Goal: Transaction & Acquisition: Purchase product/service

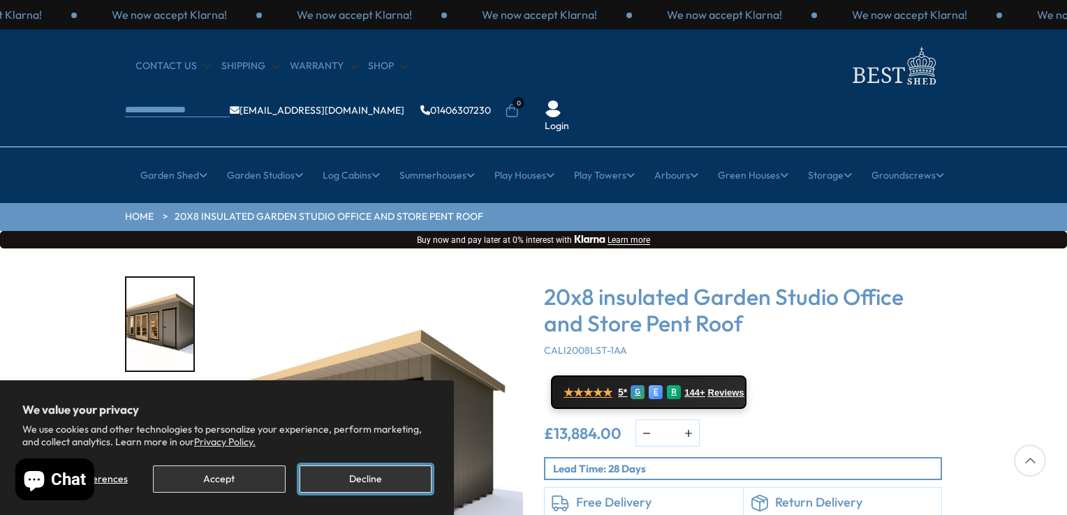
drag, startPoint x: 337, startPoint y: 487, endPoint x: 352, endPoint y: 468, distance: 24.4
click at [339, 487] on button "Decline" at bounding box center [366, 479] width 132 height 27
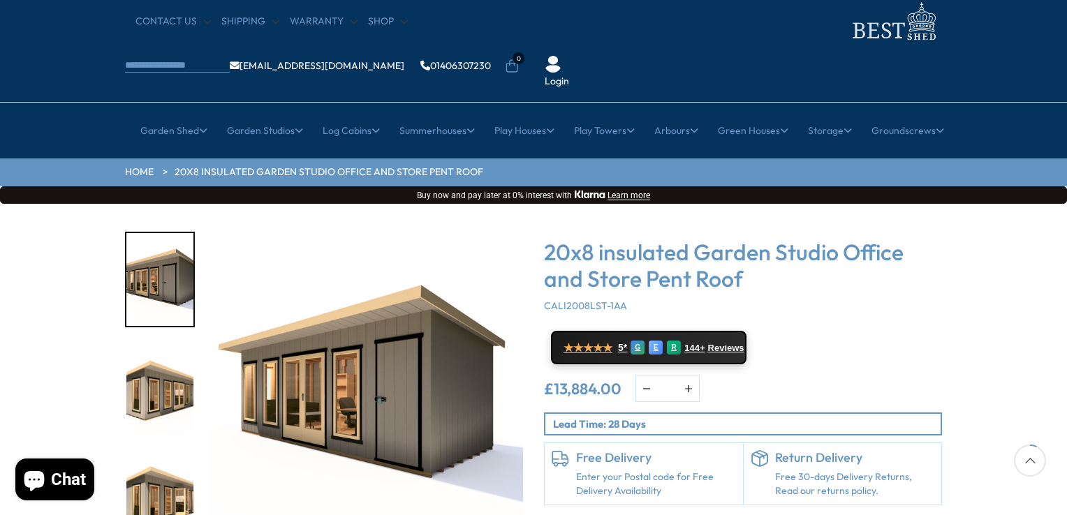
scroll to position [210, 0]
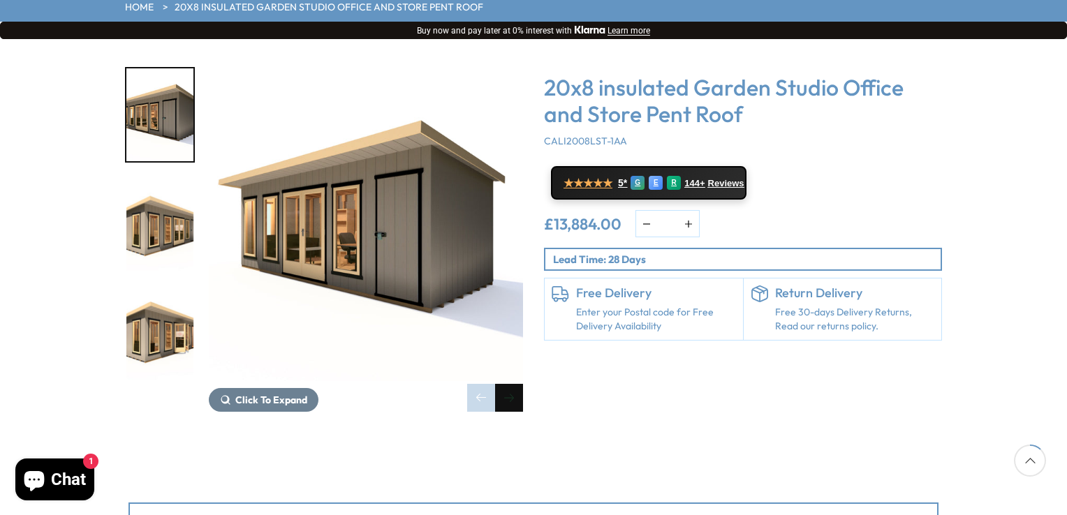
click at [519, 384] on div "Next slide" at bounding box center [509, 398] width 28 height 28
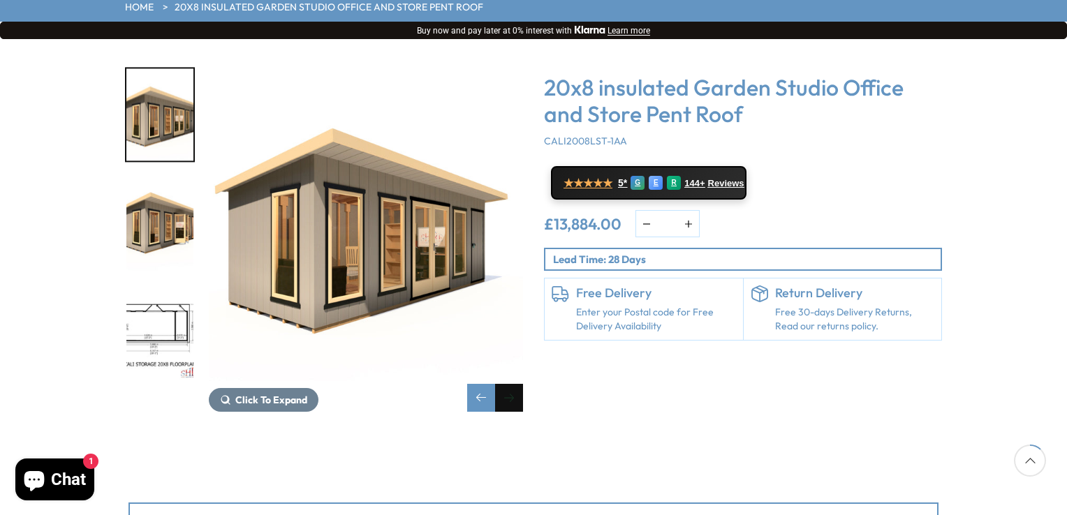
click at [519, 384] on div "Next slide" at bounding box center [509, 398] width 28 height 28
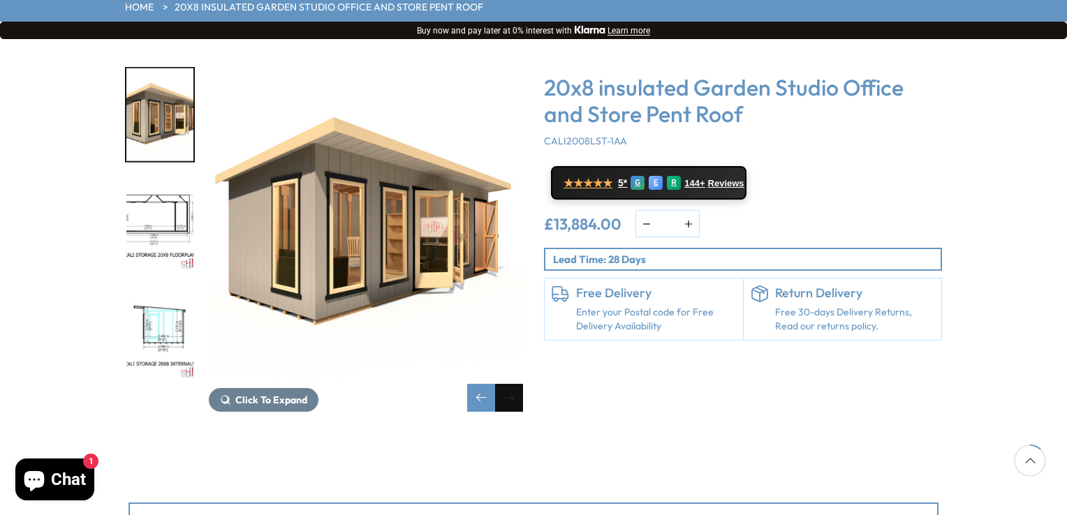
click at [518, 384] on div "Next slide" at bounding box center [509, 398] width 28 height 28
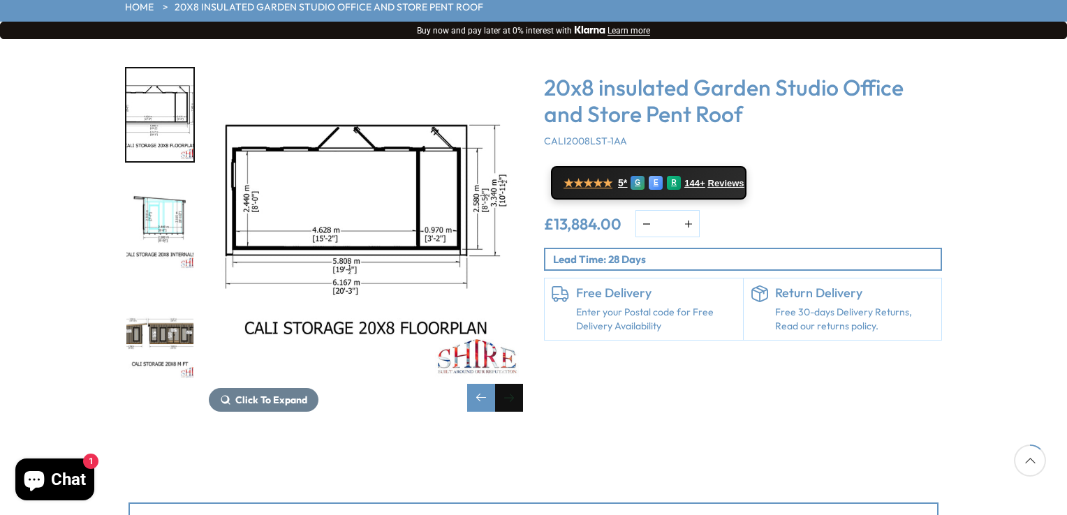
click at [519, 384] on div "Next slide" at bounding box center [509, 398] width 28 height 28
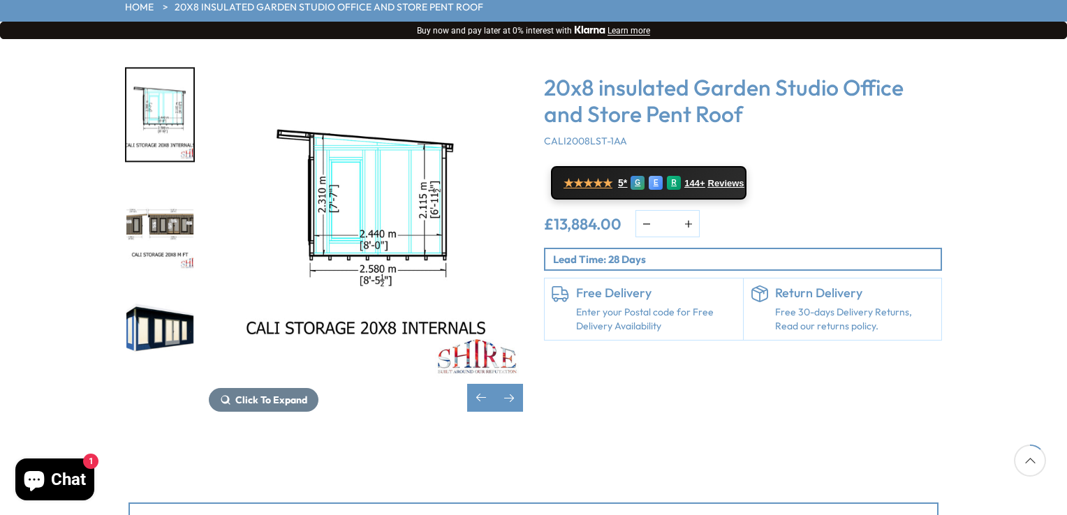
click at [464, 356] on div "Click To Expand" at bounding box center [366, 239] width 314 height 345
click at [509, 384] on div "Next slide" at bounding box center [509, 398] width 28 height 28
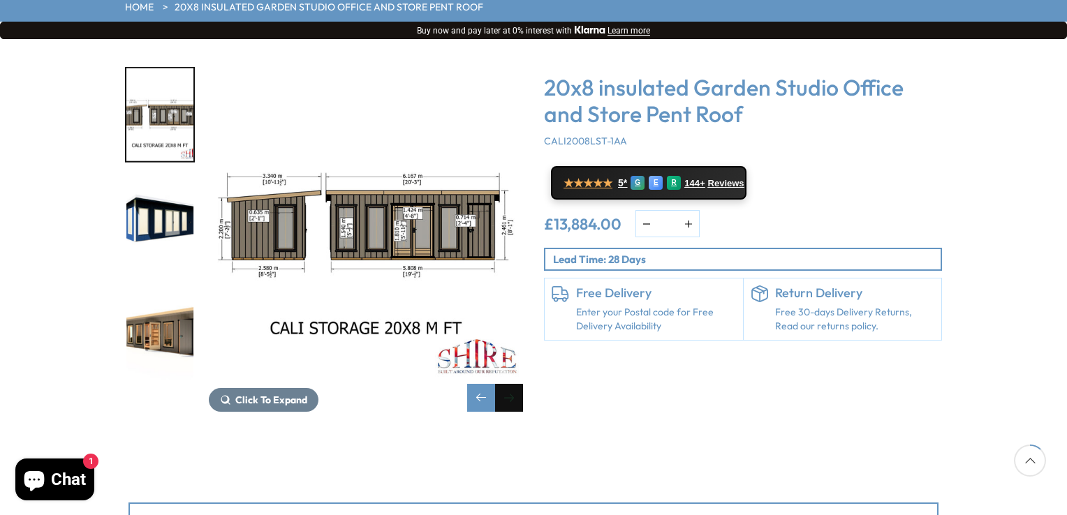
click at [509, 384] on div "Next slide" at bounding box center [509, 398] width 28 height 28
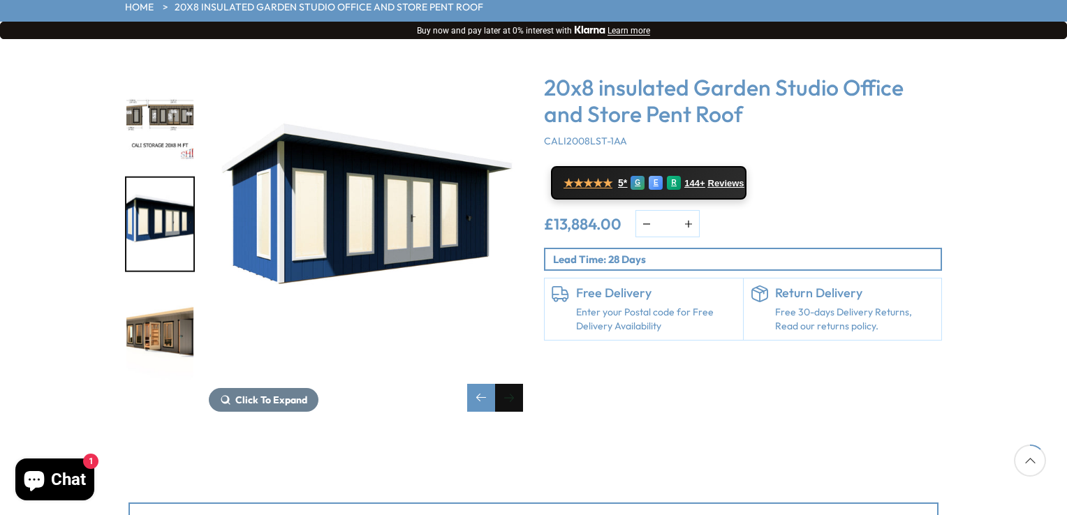
click at [509, 384] on div "Next slide" at bounding box center [509, 398] width 28 height 28
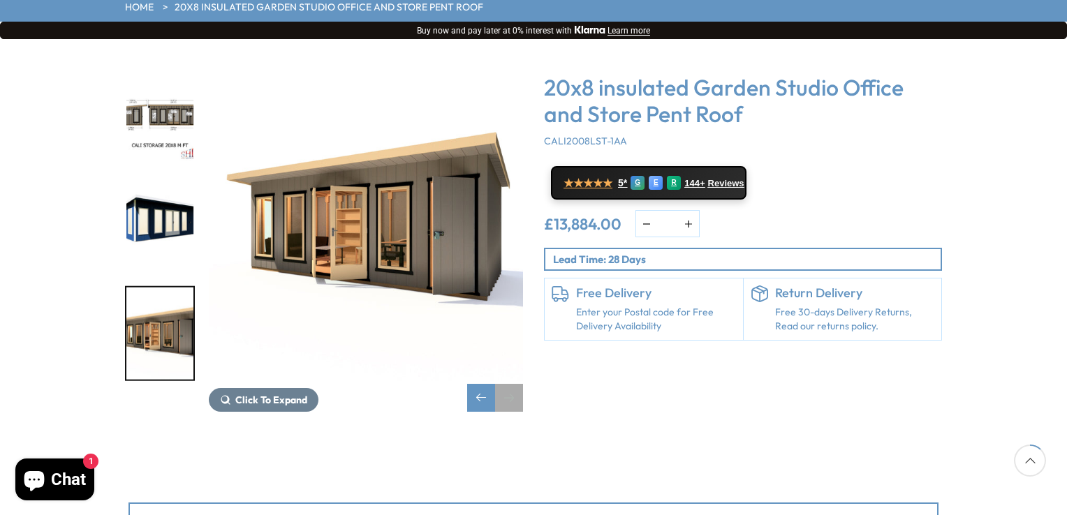
click at [509, 384] on div "Next slide" at bounding box center [509, 398] width 28 height 28
click at [484, 384] on div "Previous slide" at bounding box center [481, 398] width 28 height 28
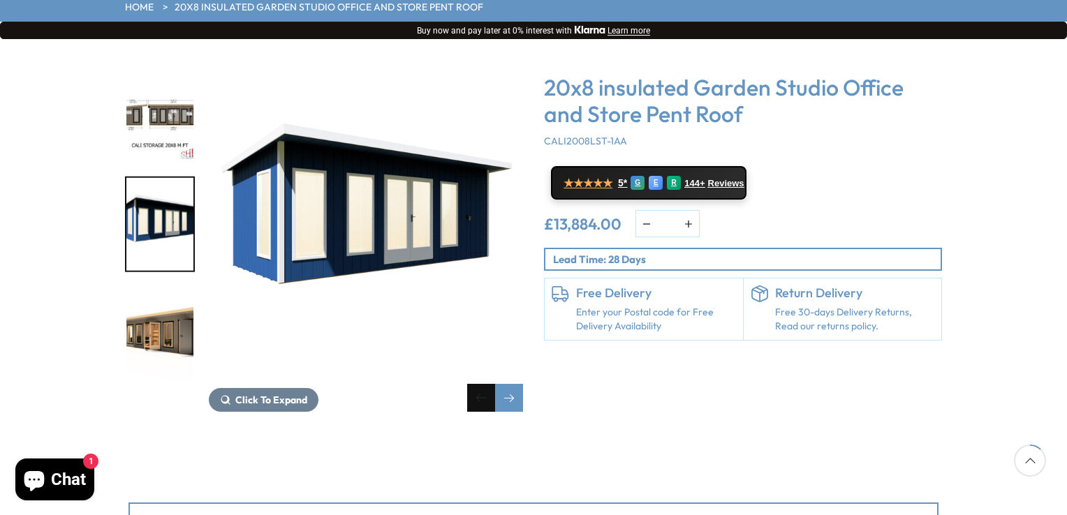
click at [484, 384] on div "Previous slide" at bounding box center [481, 398] width 28 height 28
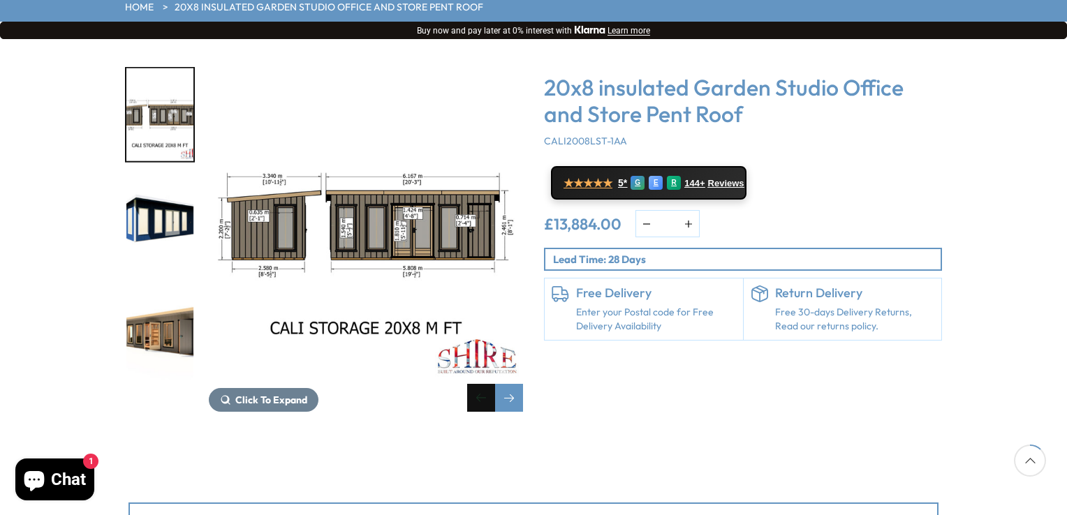
click at [483, 384] on div "Previous slide" at bounding box center [481, 398] width 28 height 28
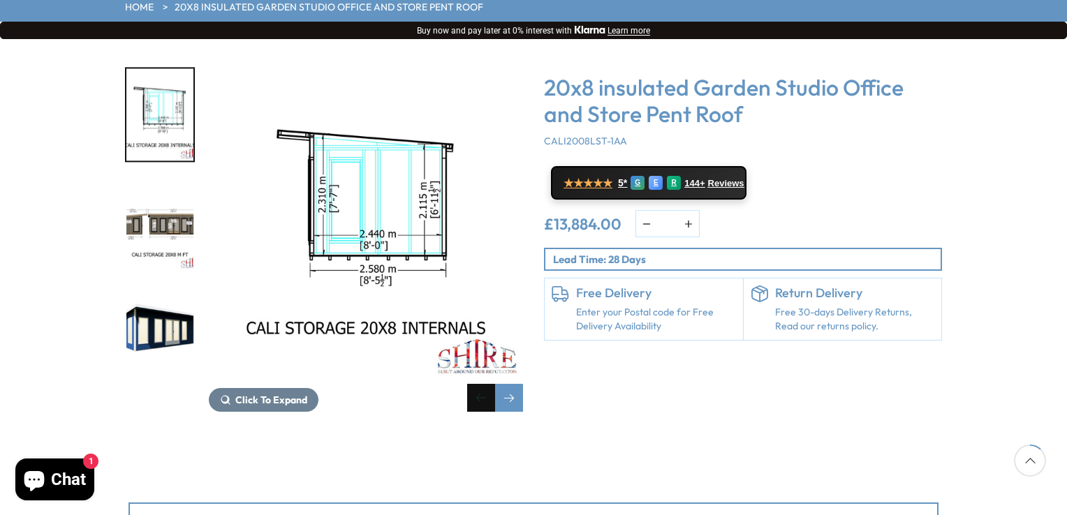
click at [482, 384] on div "Previous slide" at bounding box center [481, 398] width 28 height 28
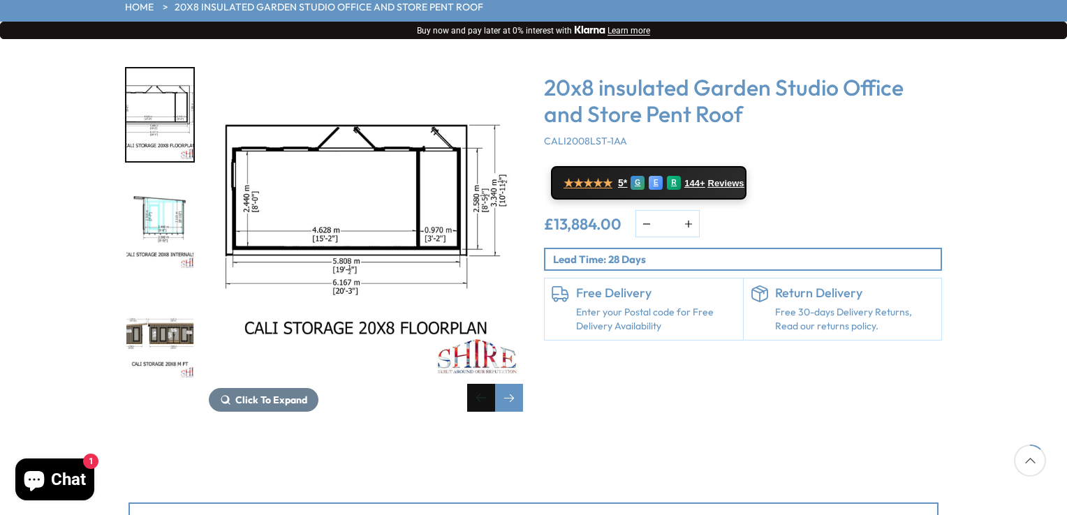
click at [482, 384] on div "Previous slide" at bounding box center [481, 398] width 28 height 28
